Goal: Task Accomplishment & Management: Manage account settings

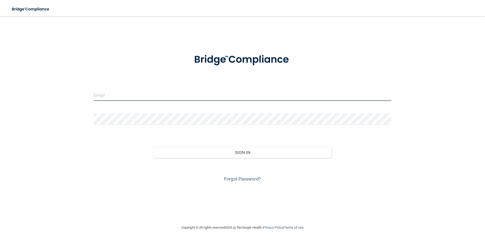
click at [147, 94] on input "email" at bounding box center [242, 94] width 297 height 11
type input "[EMAIL_ADDRESS][DOMAIN_NAME]"
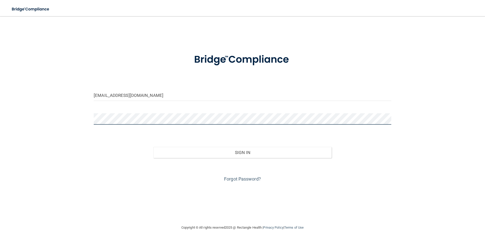
click at [153, 147] on button "Sign In" at bounding box center [242, 152] width 179 height 11
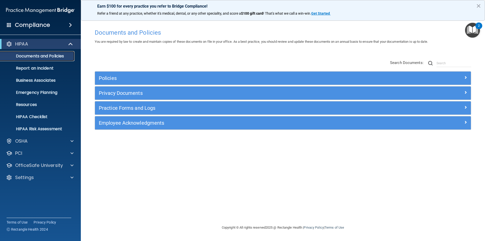
click at [37, 57] on p "Documents and Policies" at bounding box center [37, 56] width 69 height 5
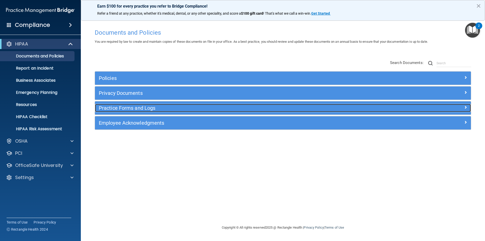
click at [129, 107] on h5 "Practice Forms and Logs" at bounding box center [236, 108] width 274 height 6
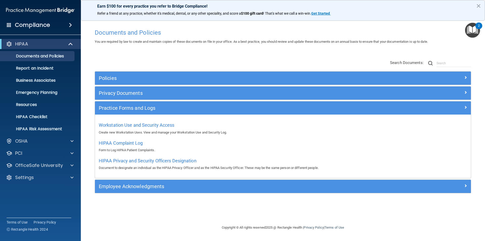
click at [130, 121] on div "Workstation Use and Security Access Create new Workstation Uses. View and manag…" at bounding box center [283, 128] width 368 height 14
click at [132, 125] on span "Workstation Use and Security Access" at bounding box center [137, 124] width 76 height 5
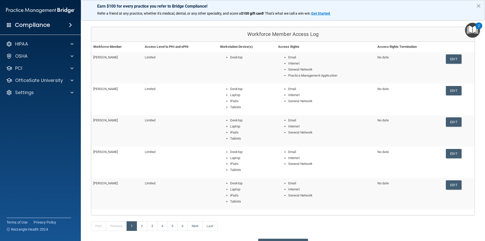
scroll to position [83, 0]
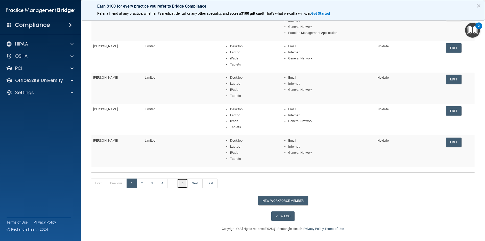
click at [186, 182] on link "6" at bounding box center [182, 183] width 10 height 10
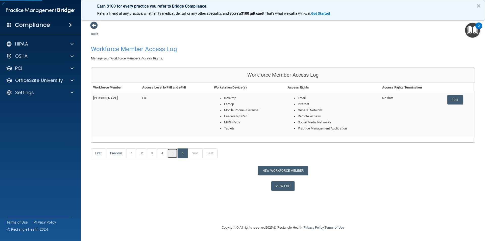
click at [168, 154] on link "5" at bounding box center [172, 153] width 10 height 10
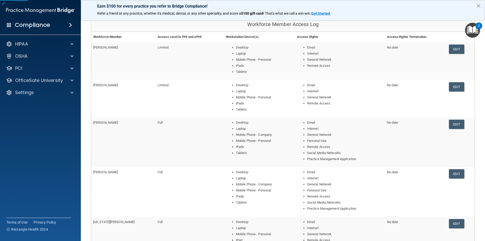
scroll to position [126, 0]
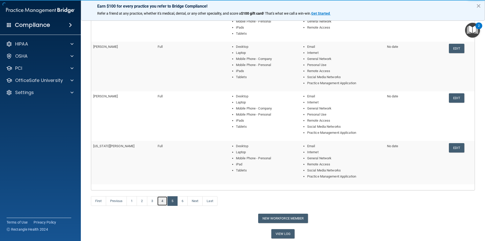
click at [165, 201] on link "4" at bounding box center [162, 201] width 10 height 10
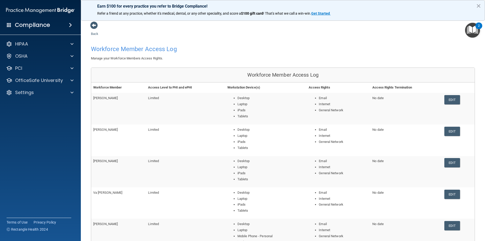
scroll to position [51, 0]
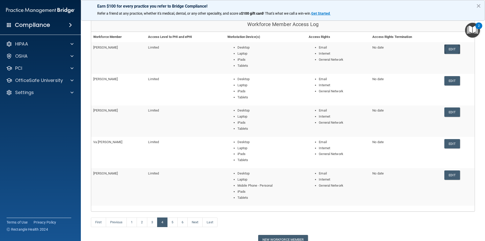
click at [450, 51] on link "Edit" at bounding box center [451, 48] width 15 height 9
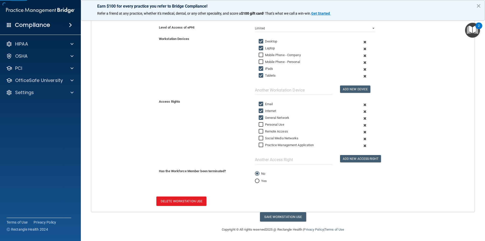
scroll to position [93, 0]
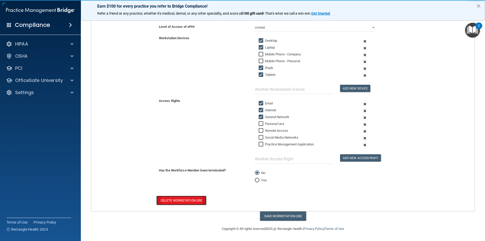
click at [178, 201] on button "Delete Workstation Use" at bounding box center [181, 199] width 50 height 9
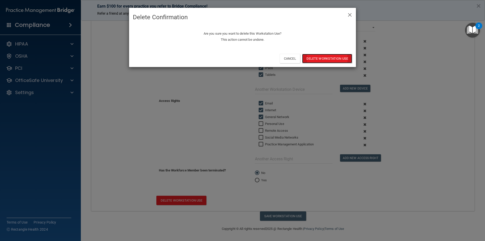
click at [329, 56] on button "Delete Workstation Use" at bounding box center [327, 58] width 50 height 9
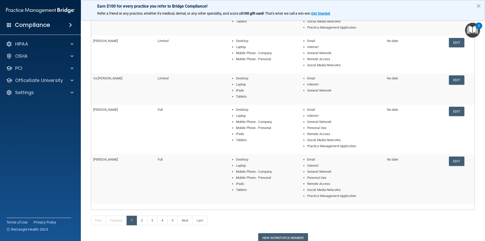
scroll to position [101, 0]
click at [145, 222] on link "2" at bounding box center [142, 220] width 10 height 10
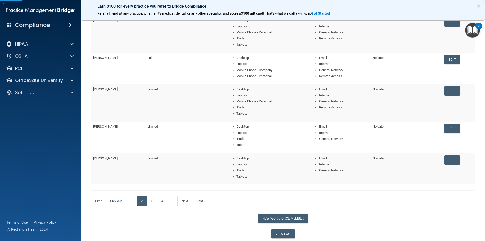
scroll to position [45, 0]
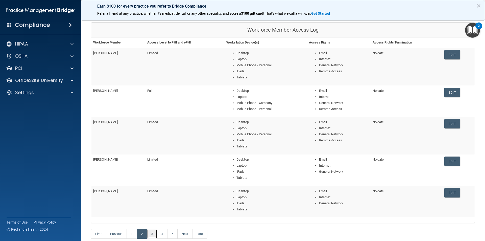
click at [153, 233] on link "3" at bounding box center [152, 234] width 10 height 10
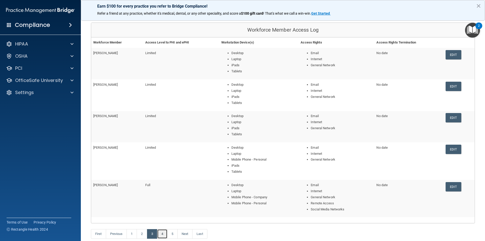
click at [164, 233] on link "4" at bounding box center [162, 234] width 10 height 10
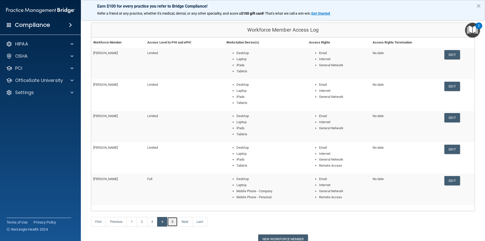
click at [174, 222] on link "5" at bounding box center [172, 222] width 10 height 10
